Goal: Task Accomplishment & Management: Manage account settings

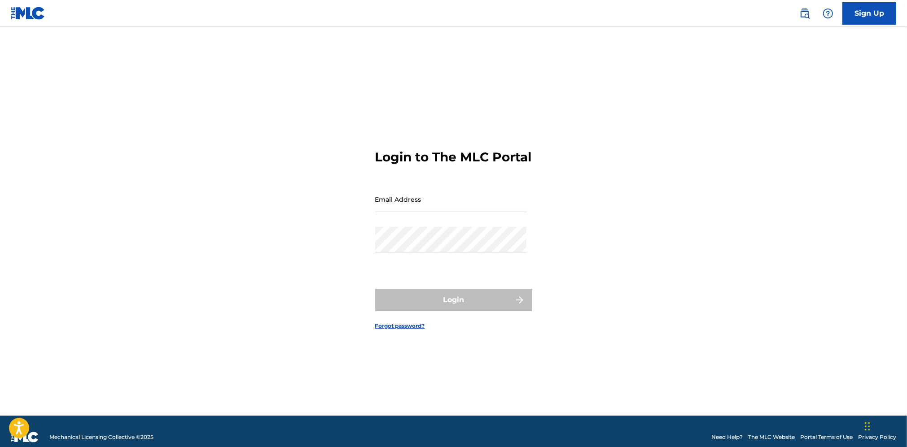
type input "[EMAIL_ADDRESS][DOMAIN_NAME]"
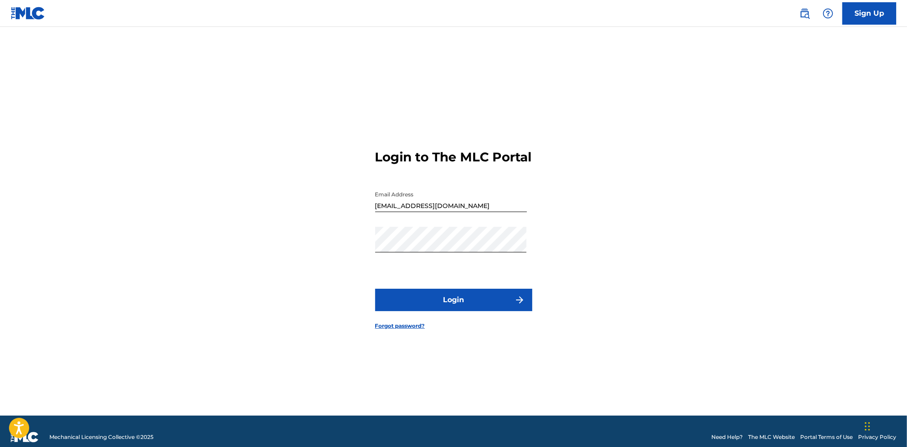
click at [450, 294] on form "Login to The MLC Portal Email Address [EMAIL_ADDRESS][DOMAIN_NAME] Password Log…" at bounding box center [453, 232] width 157 height 367
click at [451, 303] on button "Login" at bounding box center [453, 300] width 157 height 22
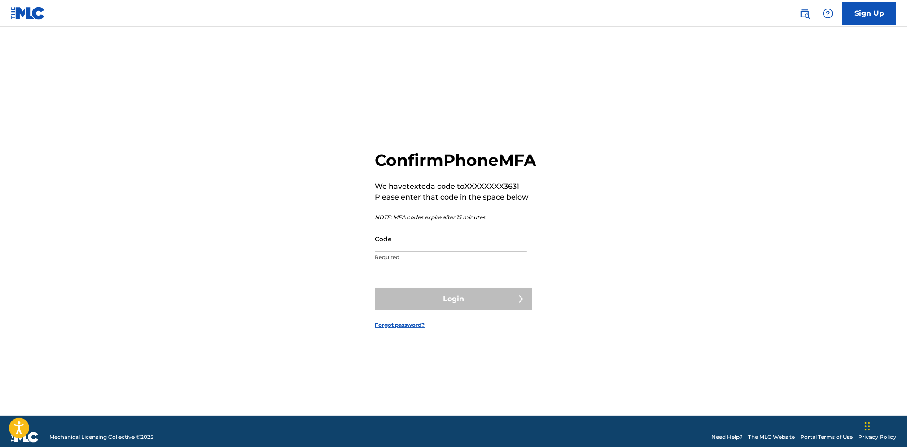
click at [434, 252] on input "Code" at bounding box center [451, 239] width 152 height 26
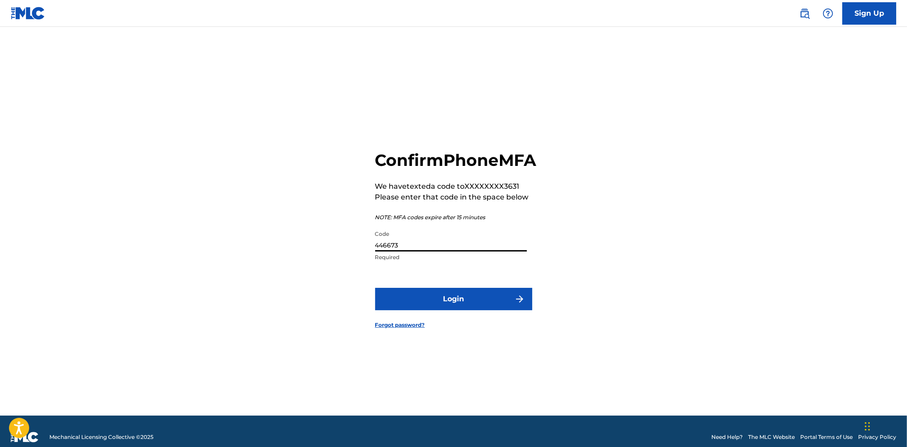
type input "446673"
click at [404, 311] on button "Login" at bounding box center [453, 299] width 157 height 22
